Goal: Transaction & Acquisition: Purchase product/service

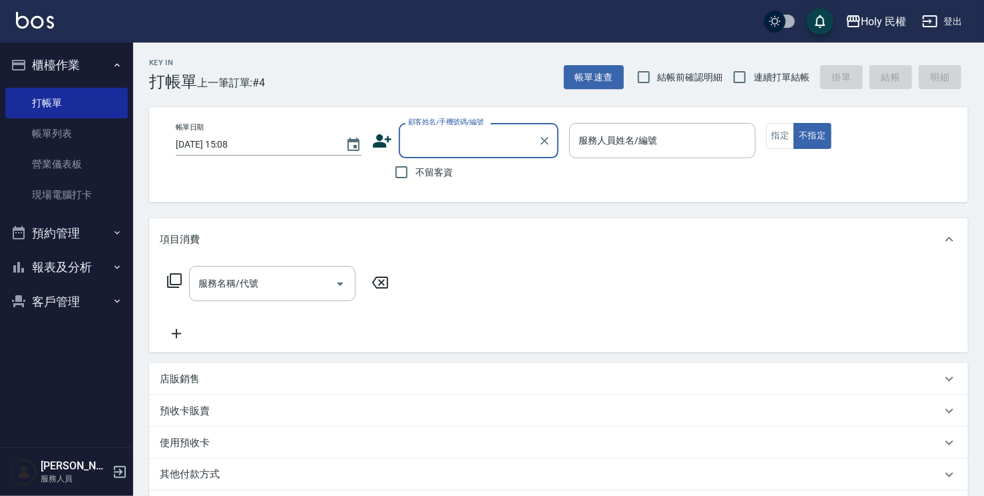
click at [429, 140] on input "顧客姓名/手機號碼/編號" at bounding box center [469, 140] width 128 height 23
type input "ㄞ"
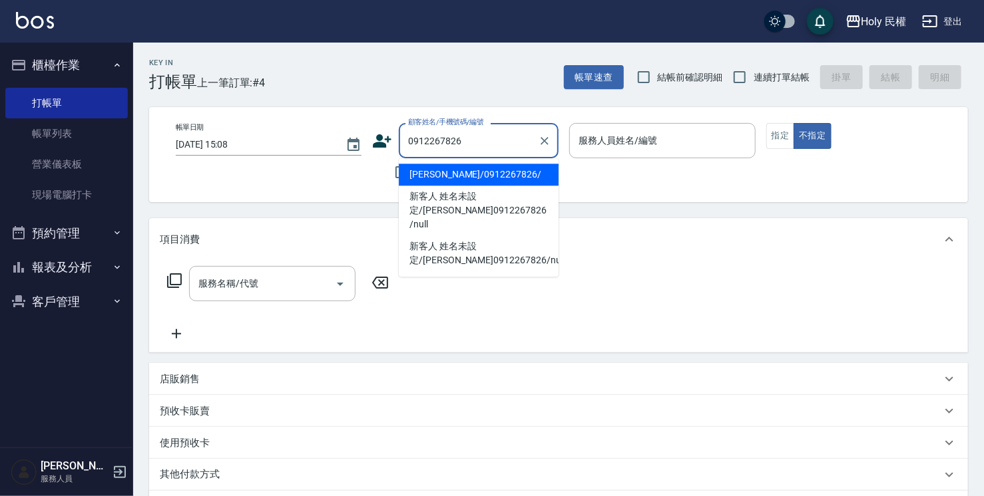
click at [440, 178] on li "[PERSON_NAME]/0912267826/" at bounding box center [479, 175] width 160 height 22
type input "[PERSON_NAME]/0912267826/"
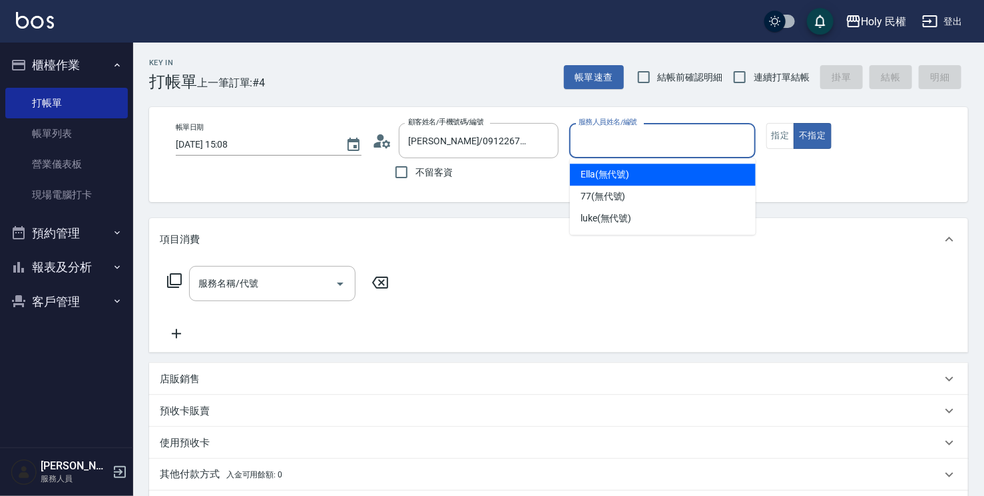
click at [630, 148] on input "服務人員姓名/編號" at bounding box center [662, 140] width 174 height 23
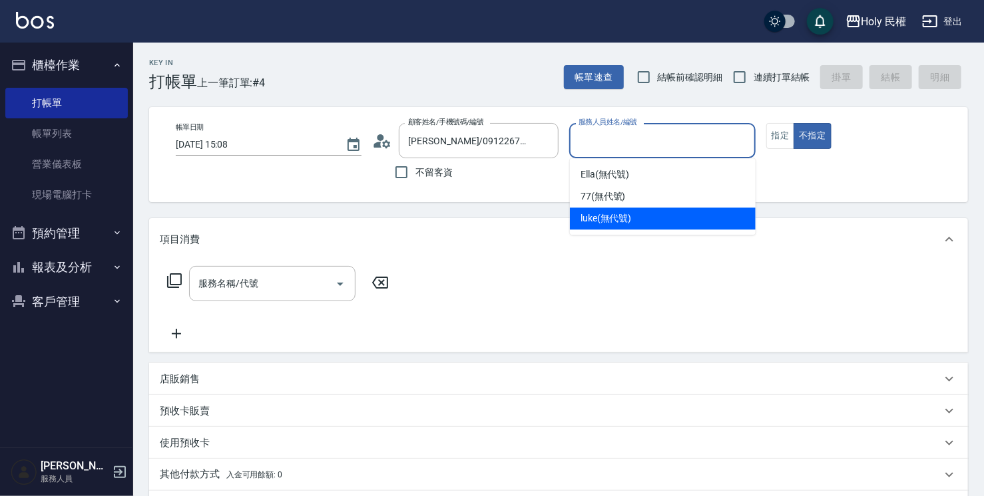
click at [616, 220] on span "luke (無代號)" at bounding box center [605, 219] width 51 height 14
type input "luke(無代號)"
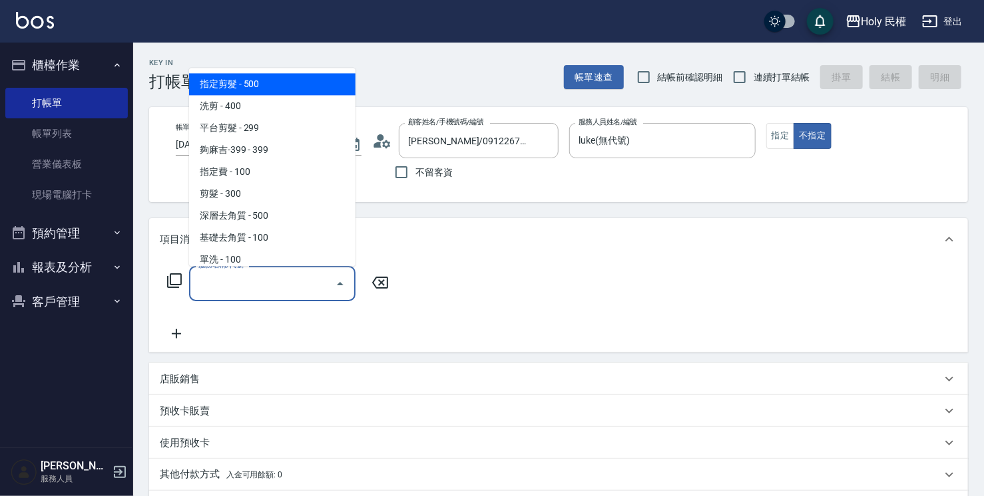
click at [271, 289] on input "服務名稱/代號" at bounding box center [262, 283] width 134 height 23
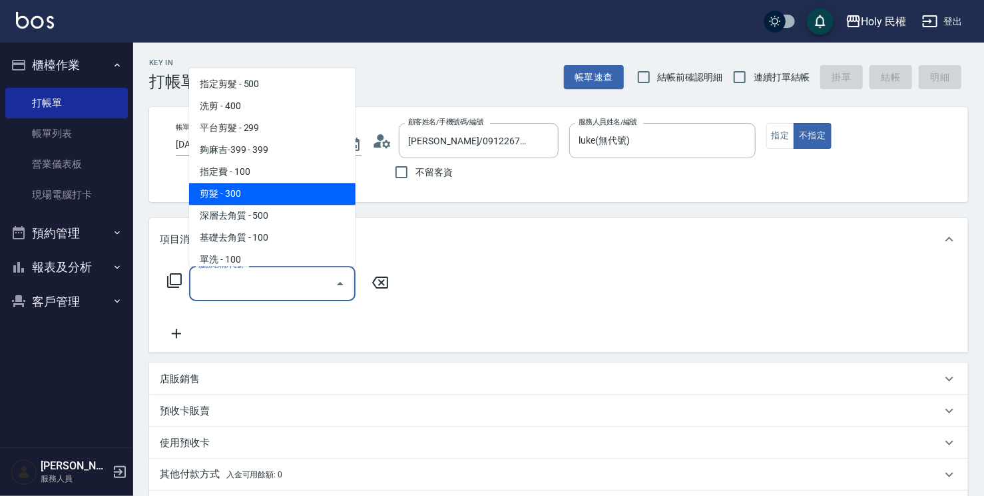
click at [252, 188] on span "剪髮 - 300" at bounding box center [272, 194] width 166 height 22
type input "剪髮(C02)"
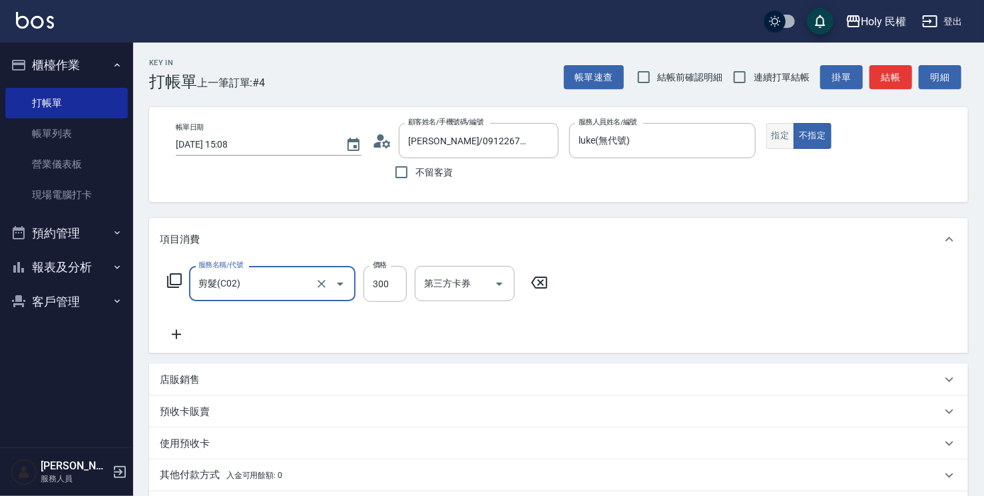
click at [784, 133] on button "指定" at bounding box center [780, 136] width 29 height 26
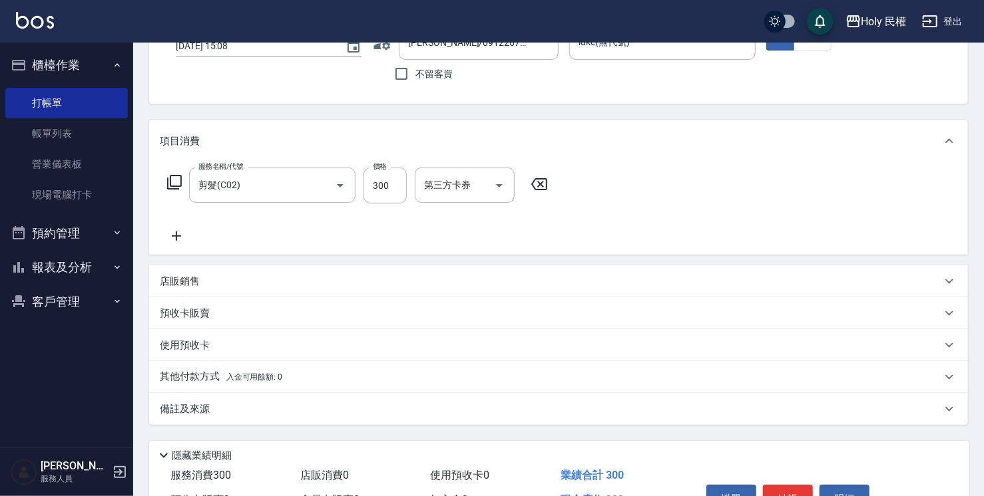
scroll to position [176, 0]
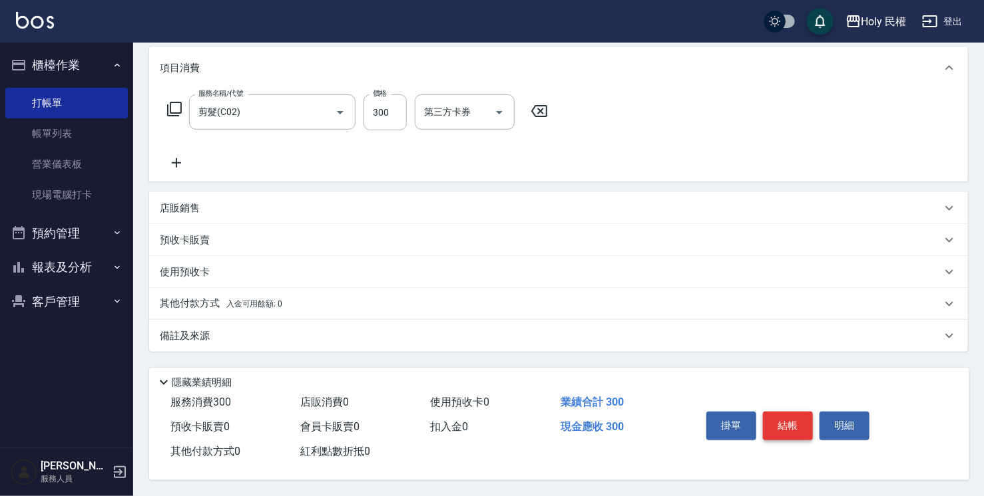
click at [786, 428] on button "結帳" at bounding box center [788, 426] width 50 height 28
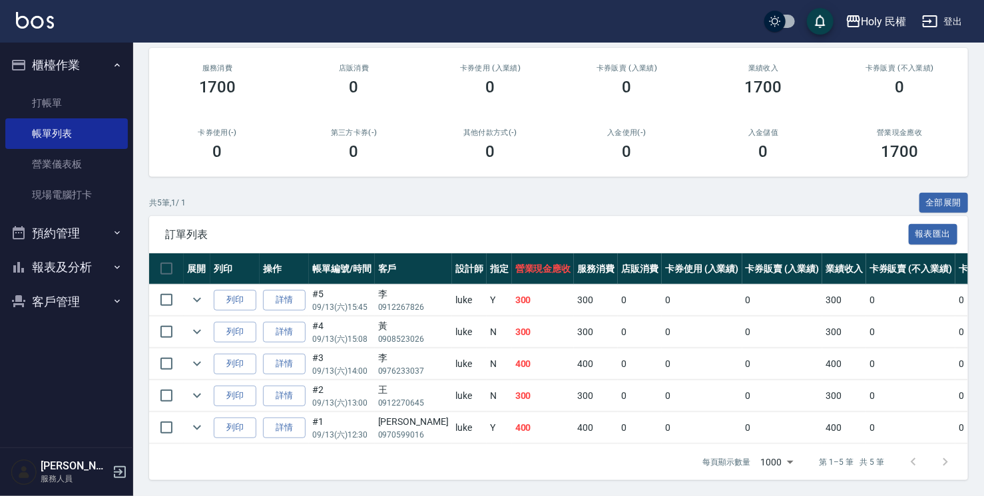
scroll to position [166, 0]
click at [59, 106] on link "打帳單" at bounding box center [66, 103] width 122 height 31
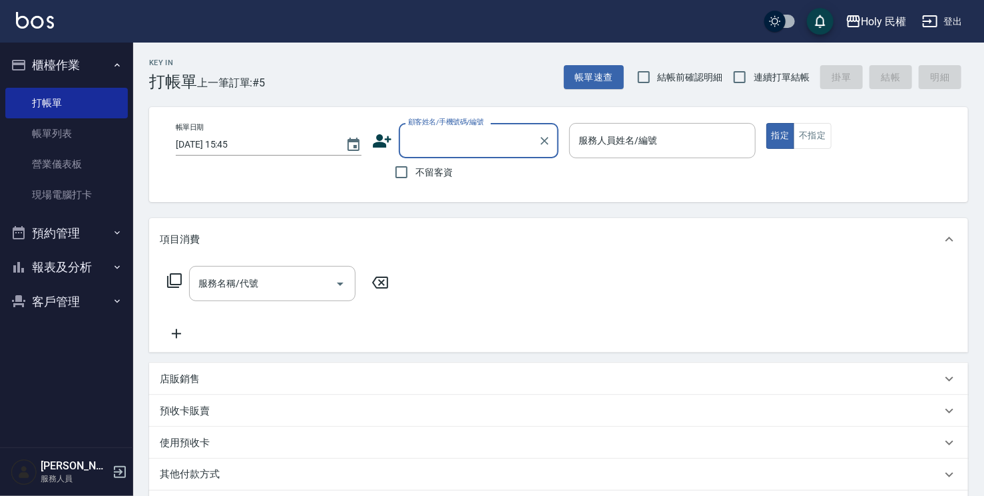
click at [380, 135] on icon at bounding box center [382, 140] width 19 height 13
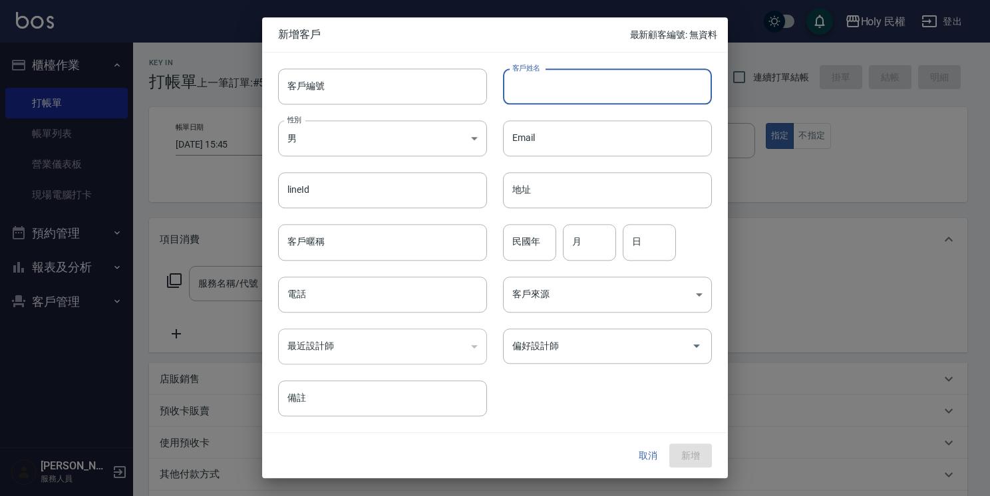
click at [626, 92] on input "客戶姓名" at bounding box center [607, 87] width 209 height 36
type input "j"
type input "李"
click at [312, 306] on input "電話" at bounding box center [382, 295] width 209 height 36
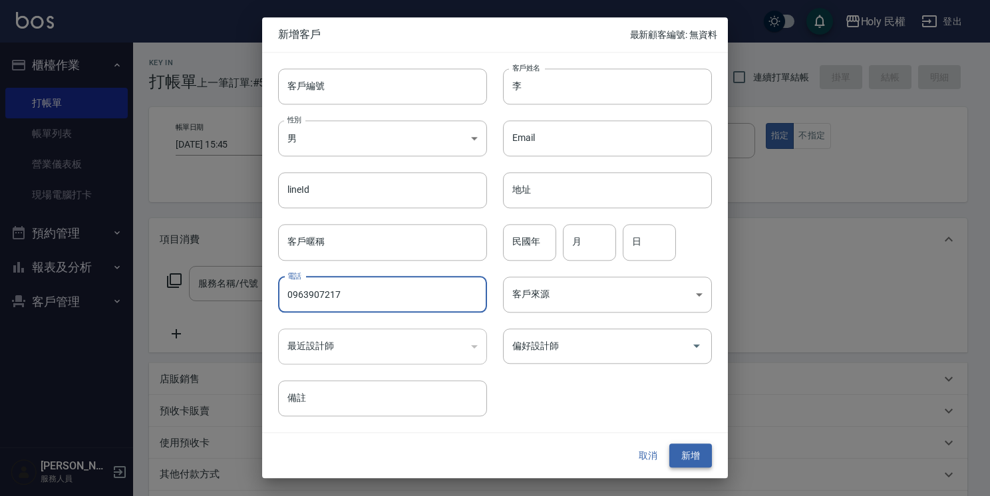
type input "0963907217"
click at [693, 459] on button "新增" at bounding box center [690, 456] width 43 height 25
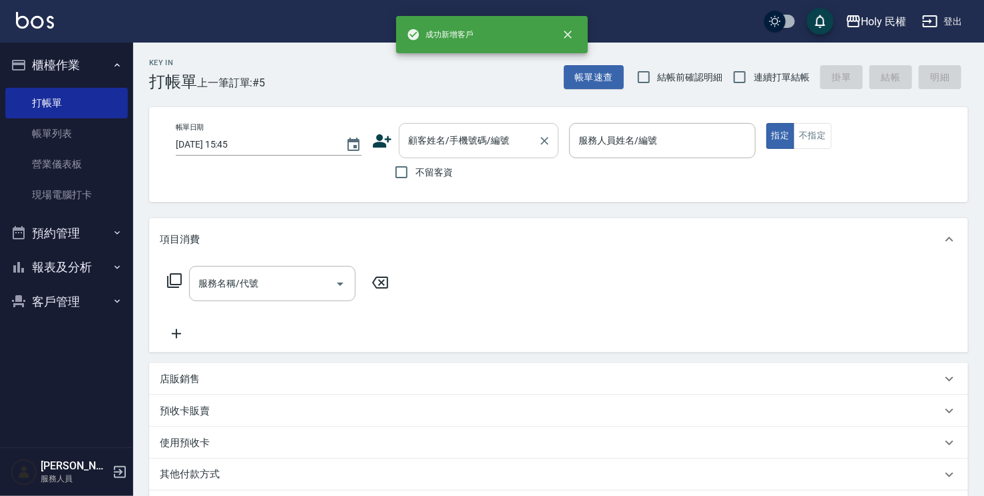
click at [448, 145] on input "顧客姓名/手機號碼/編號" at bounding box center [469, 140] width 128 height 23
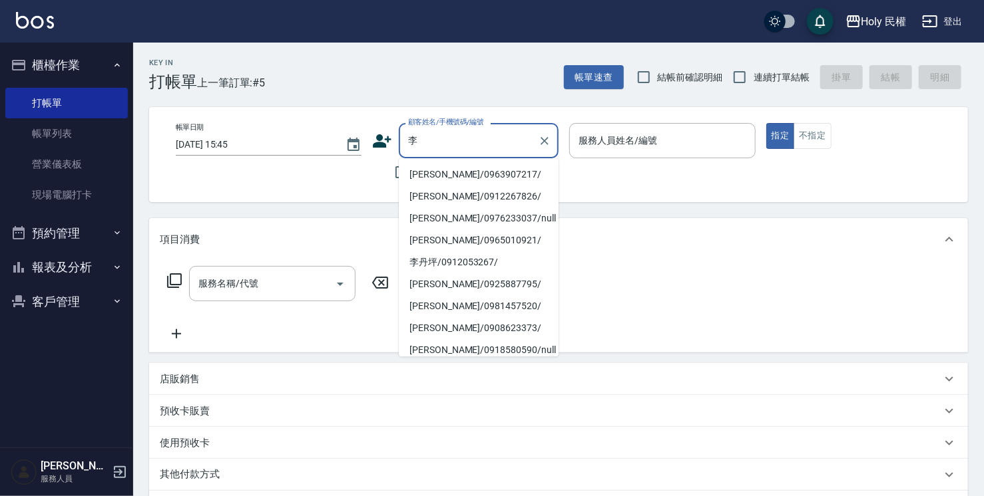
click at [455, 178] on li "[PERSON_NAME]/0963907217/" at bounding box center [479, 175] width 160 height 22
type input "[PERSON_NAME]/0963907217/"
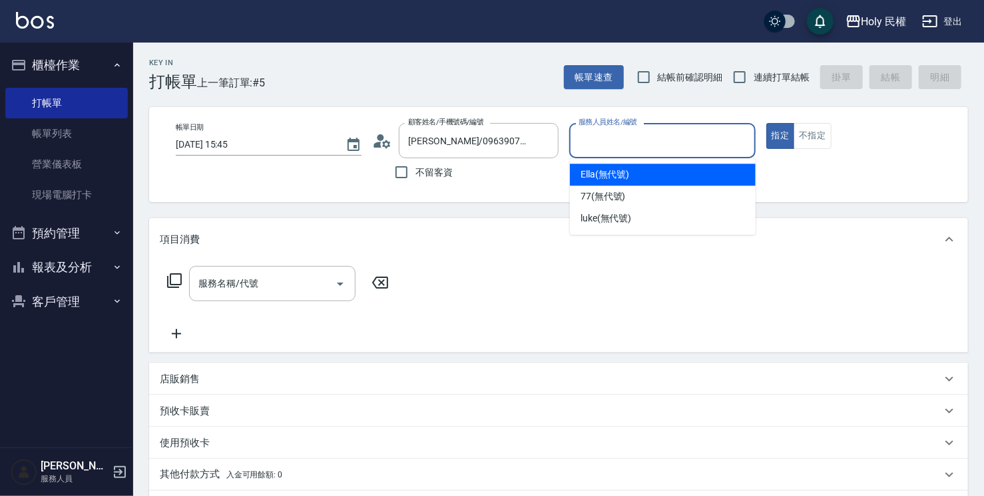
click at [607, 150] on input "服務人員姓名/編號" at bounding box center [662, 140] width 174 height 23
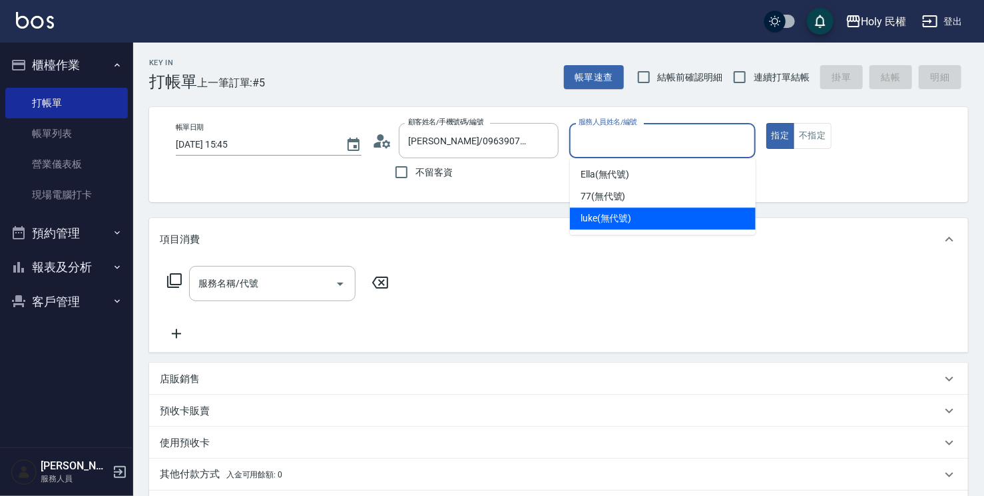
click at [607, 222] on span "luke (無代號)" at bounding box center [605, 219] width 51 height 14
type input "luke(無代號)"
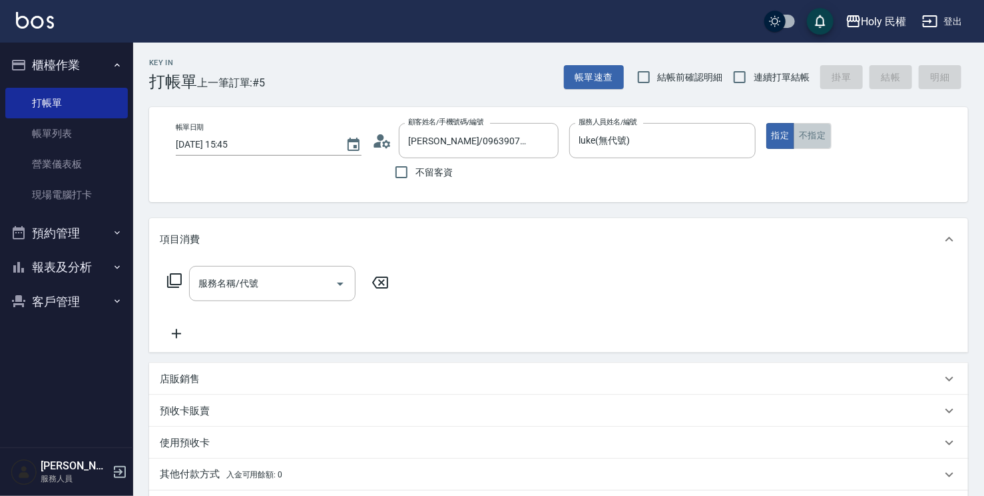
click at [809, 143] on button "不指定" at bounding box center [811, 136] width 37 height 26
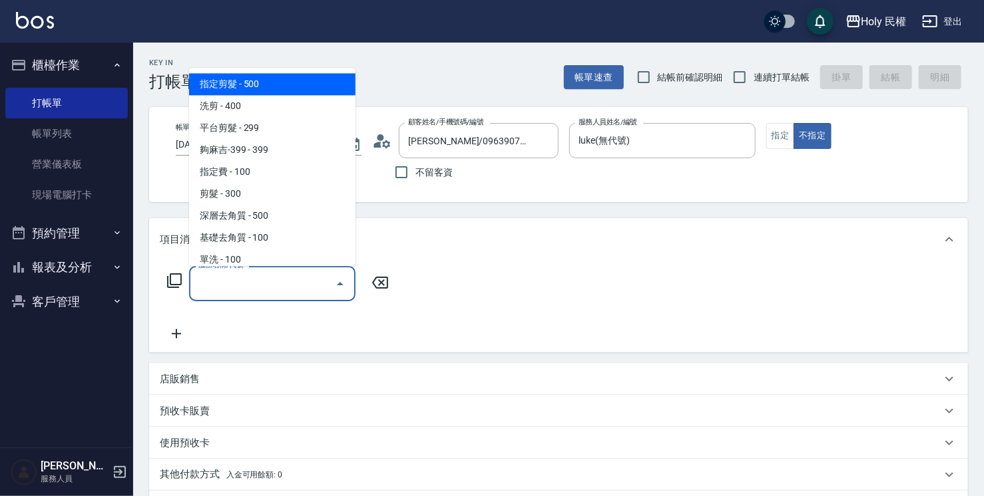
click at [232, 276] on div "服務名稱/代號 服務名稱/代號" at bounding box center [272, 283] width 166 height 35
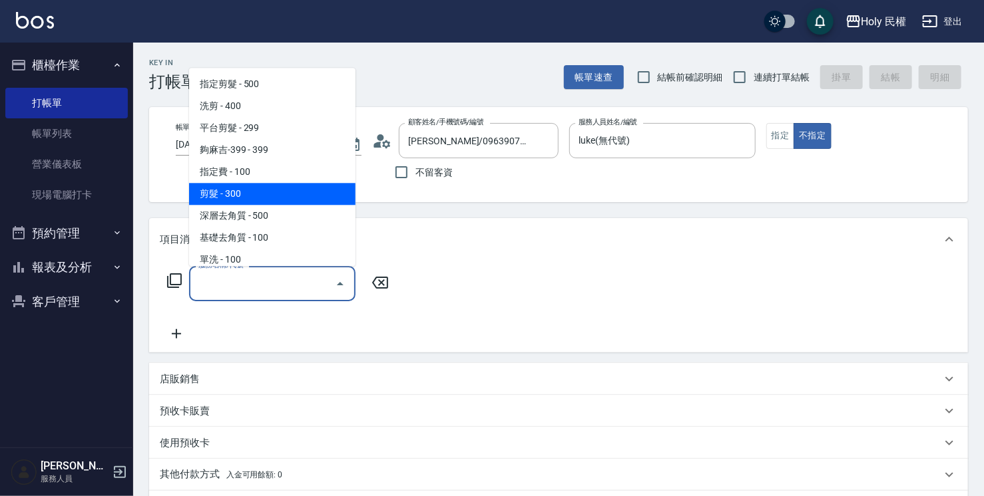
click at [242, 195] on span "剪髮 - 300" at bounding box center [272, 194] width 166 height 22
type input "剪髮(C02)"
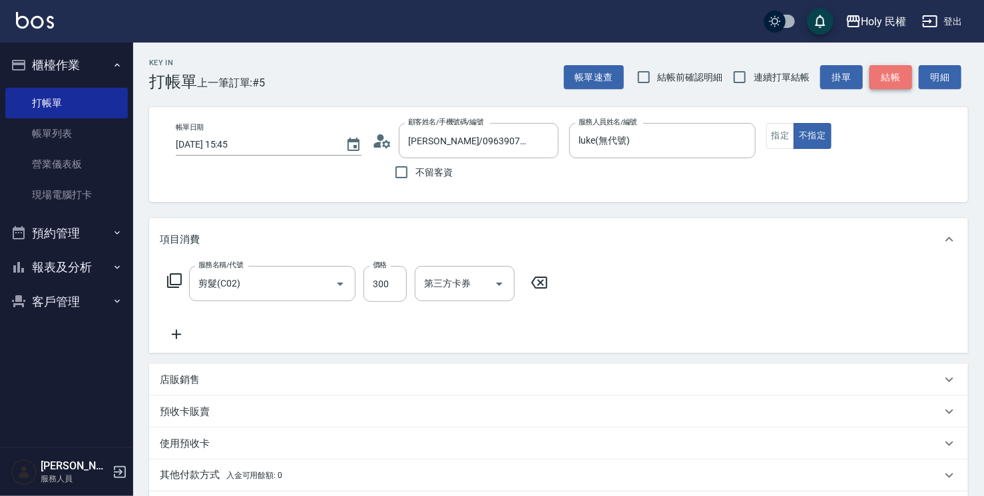
click at [895, 78] on button "結帳" at bounding box center [890, 77] width 43 height 25
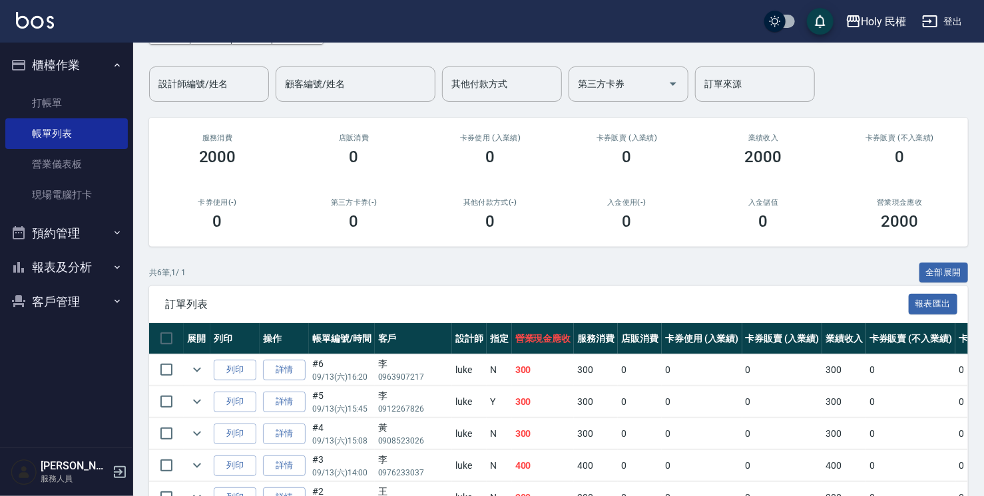
scroll to position [198, 0]
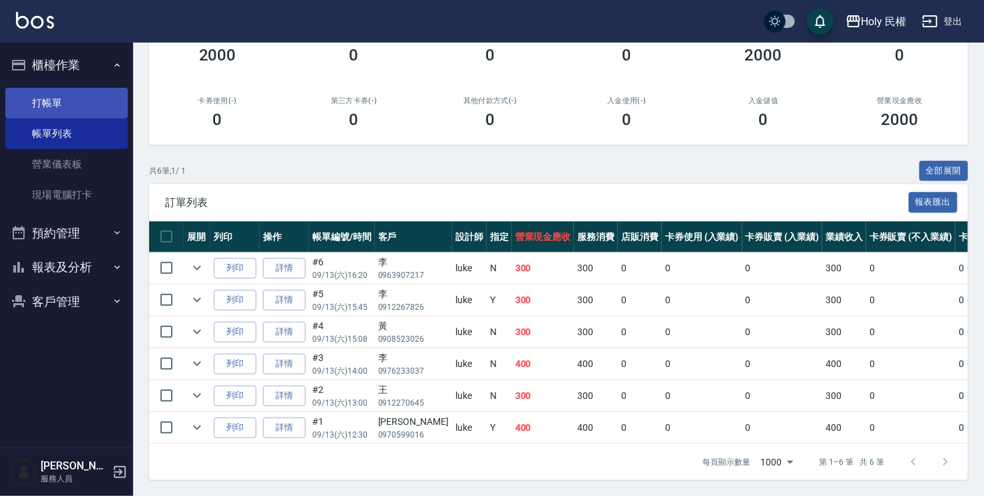
click at [72, 97] on link "打帳單" at bounding box center [66, 103] width 122 height 31
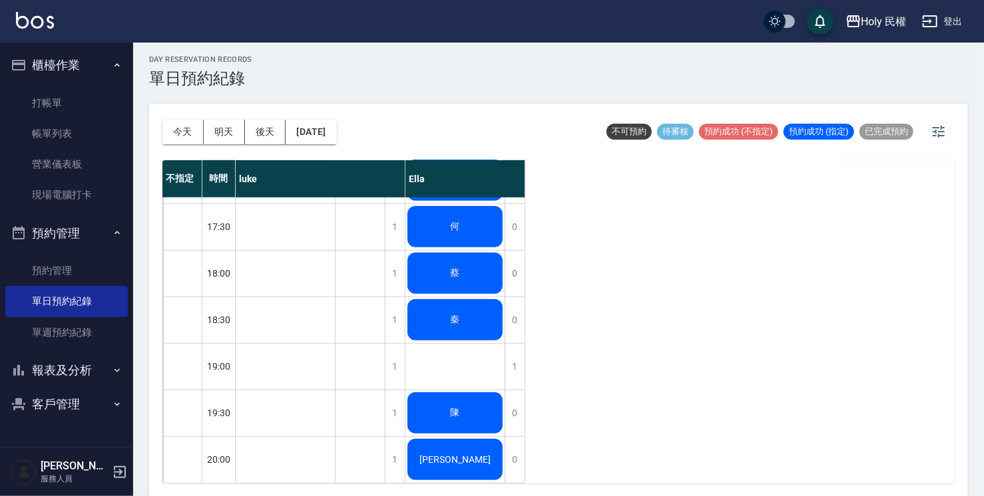
scroll to position [469, 0]
click at [389, 368] on div "1" at bounding box center [395, 367] width 20 height 46
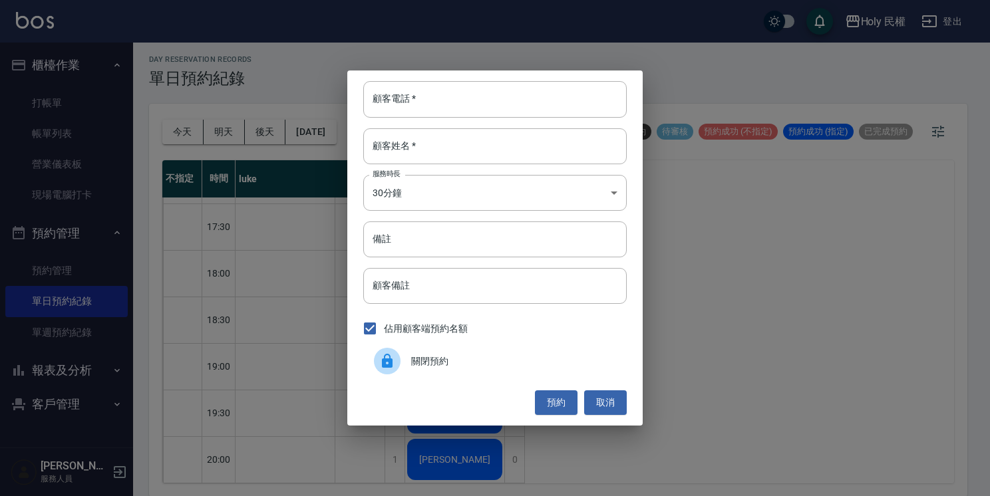
click at [393, 362] on icon at bounding box center [387, 361] width 16 height 16
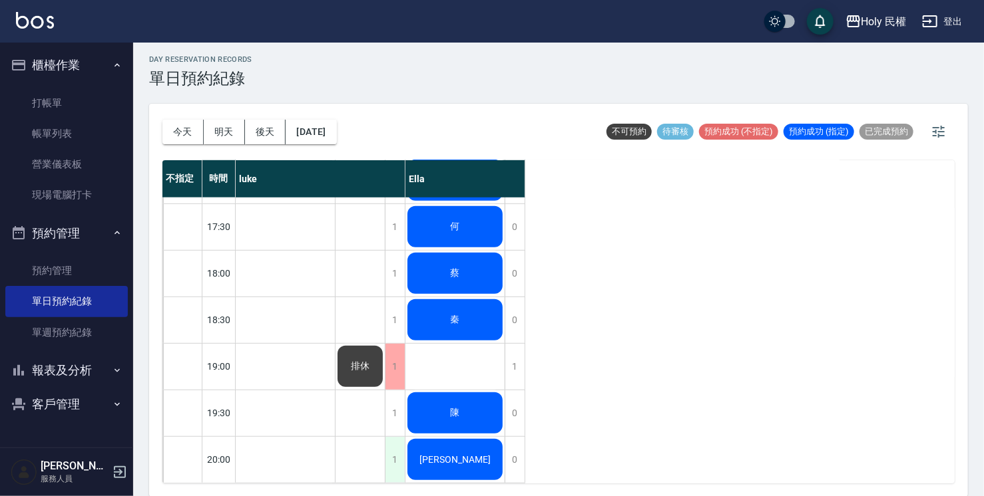
click at [395, 460] on div "1" at bounding box center [395, 460] width 20 height 46
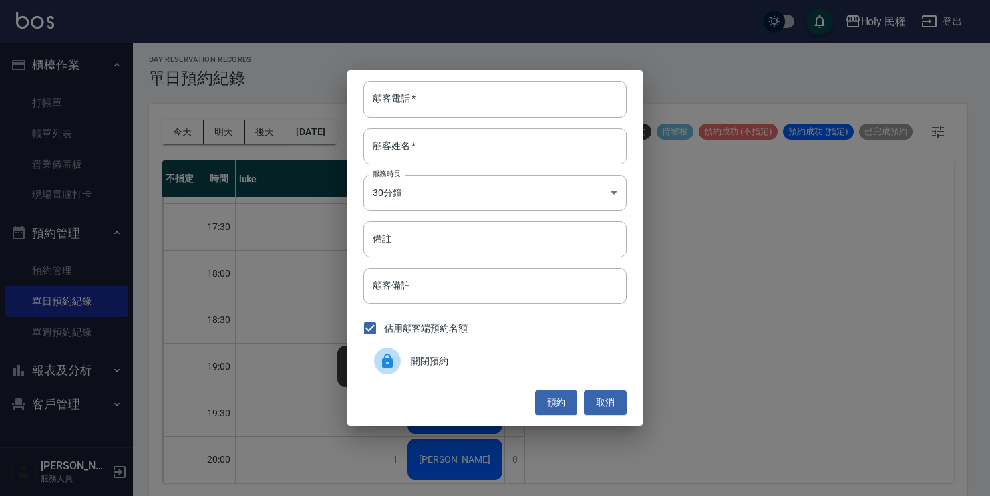
click at [442, 365] on span "關閉預約" at bounding box center [513, 362] width 205 height 14
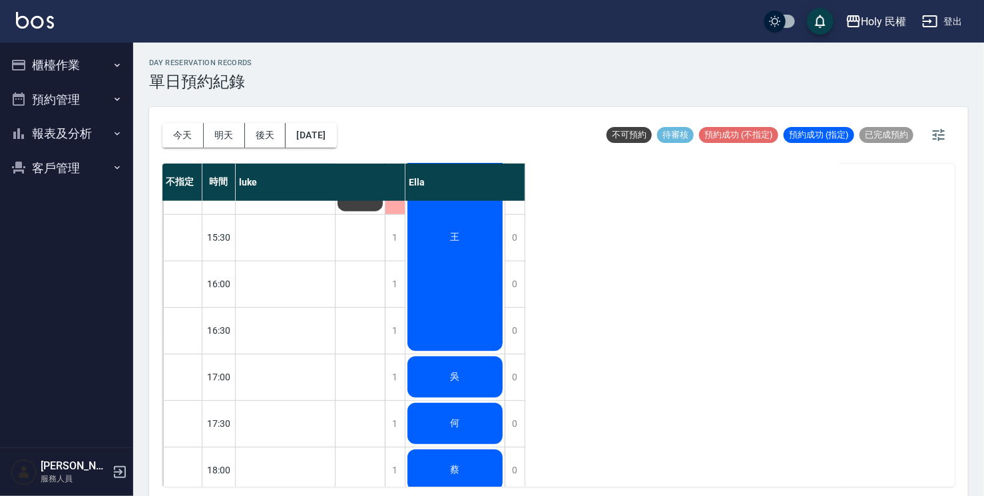
scroll to position [469, 0]
